Goal: Task Accomplishment & Management: Use online tool/utility

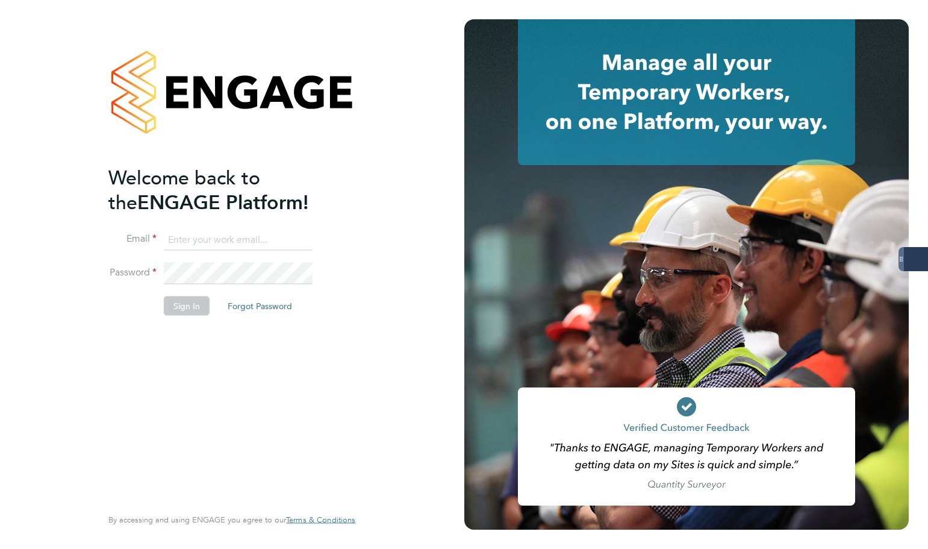
type input "samantha.dix@servicecare.org.uk"
click at [195, 302] on button "Sign In" at bounding box center [187, 305] width 46 height 19
